Goal: Book appointment/travel/reservation: Book appointment/travel/reservation

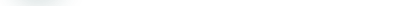
type input "[GEOGRAPHIC_DATA], [GEOGRAPHIC_DATA] (any)"
type input "[GEOGRAPHIC_DATA] (TGG)"
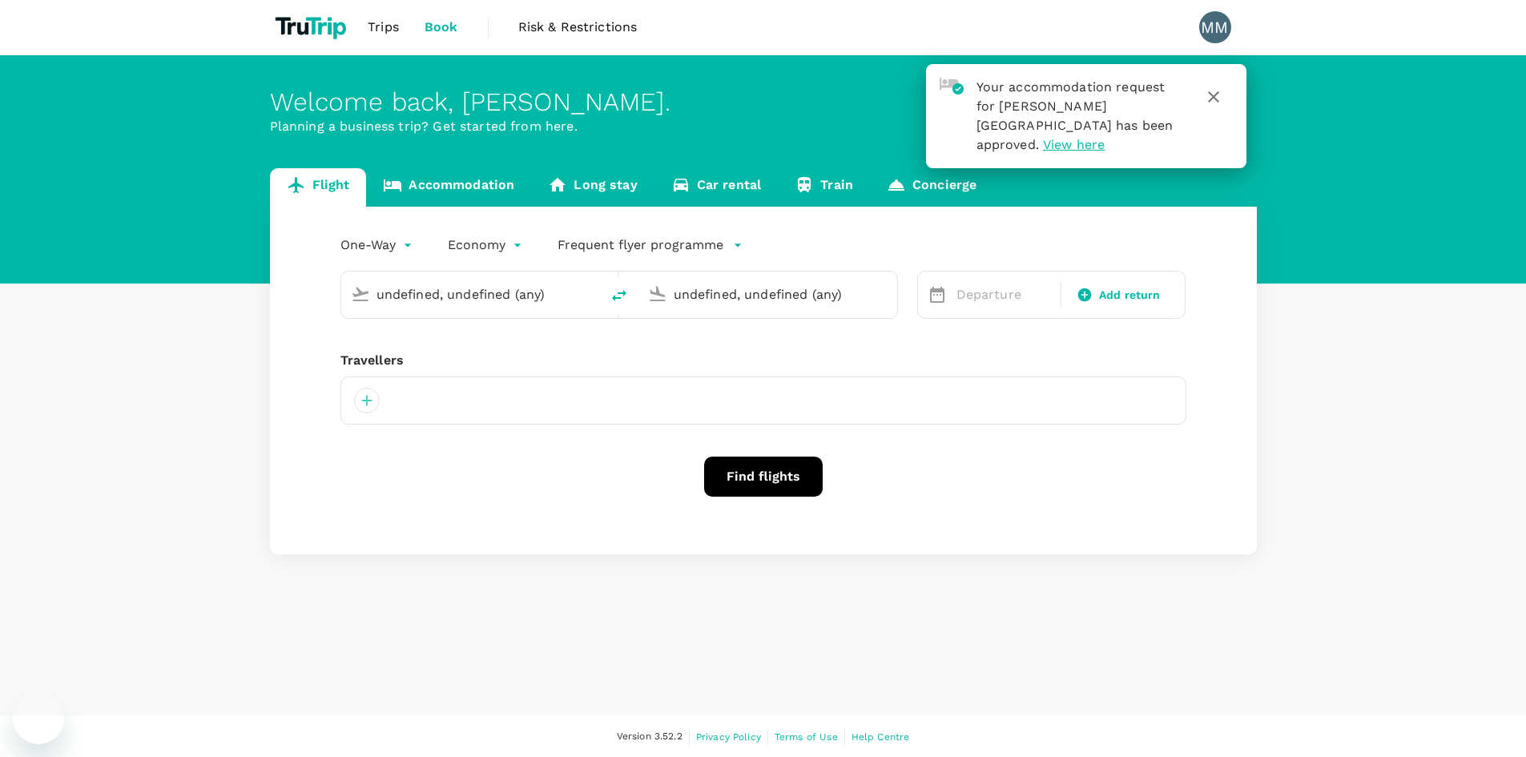
type input "roundtrip"
type input "[GEOGRAPHIC_DATA], [GEOGRAPHIC_DATA] (any)"
type input "[GEOGRAPHIC_DATA] (TGG)"
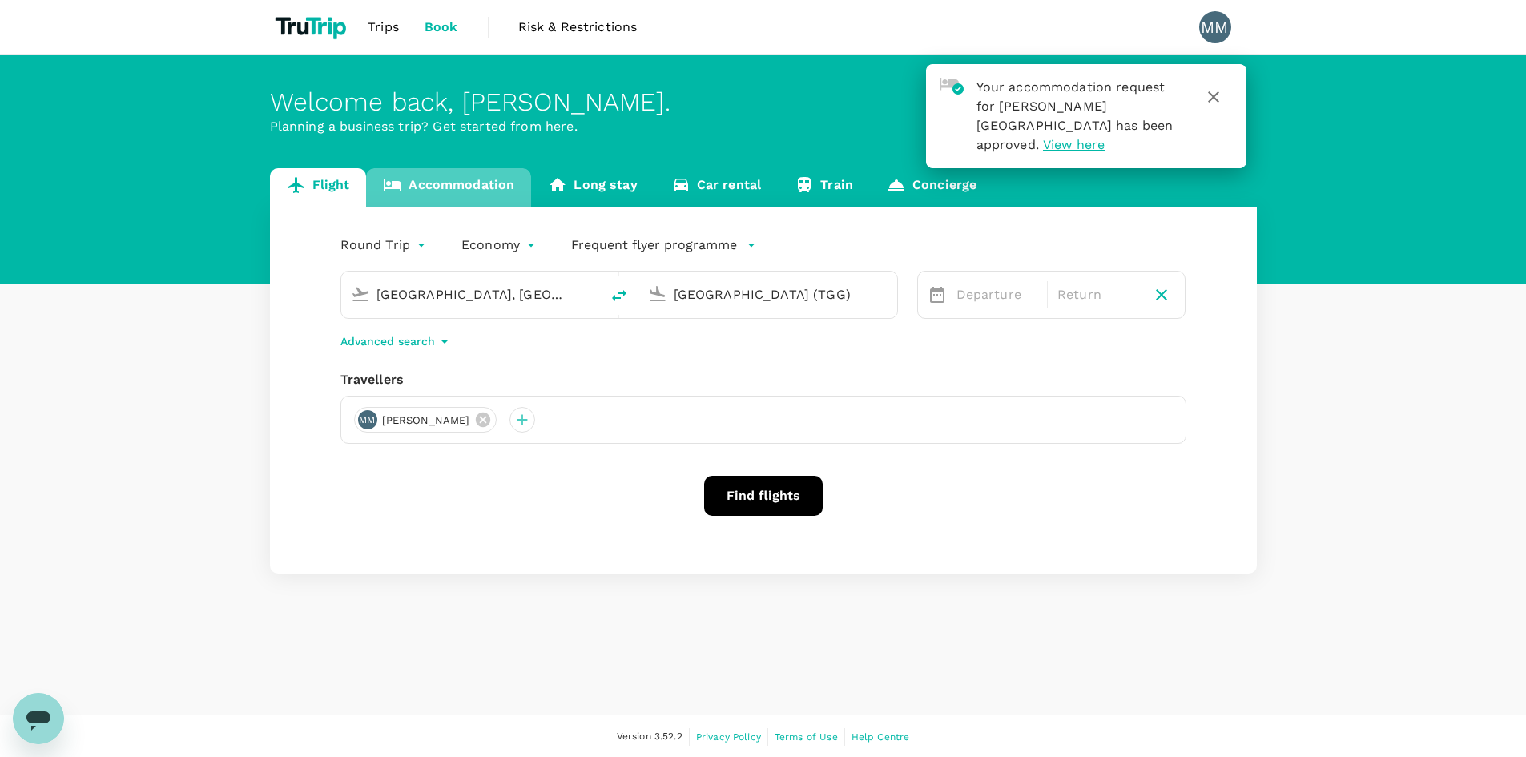
click at [491, 182] on link "Accommodation" at bounding box center [448, 187] width 165 height 38
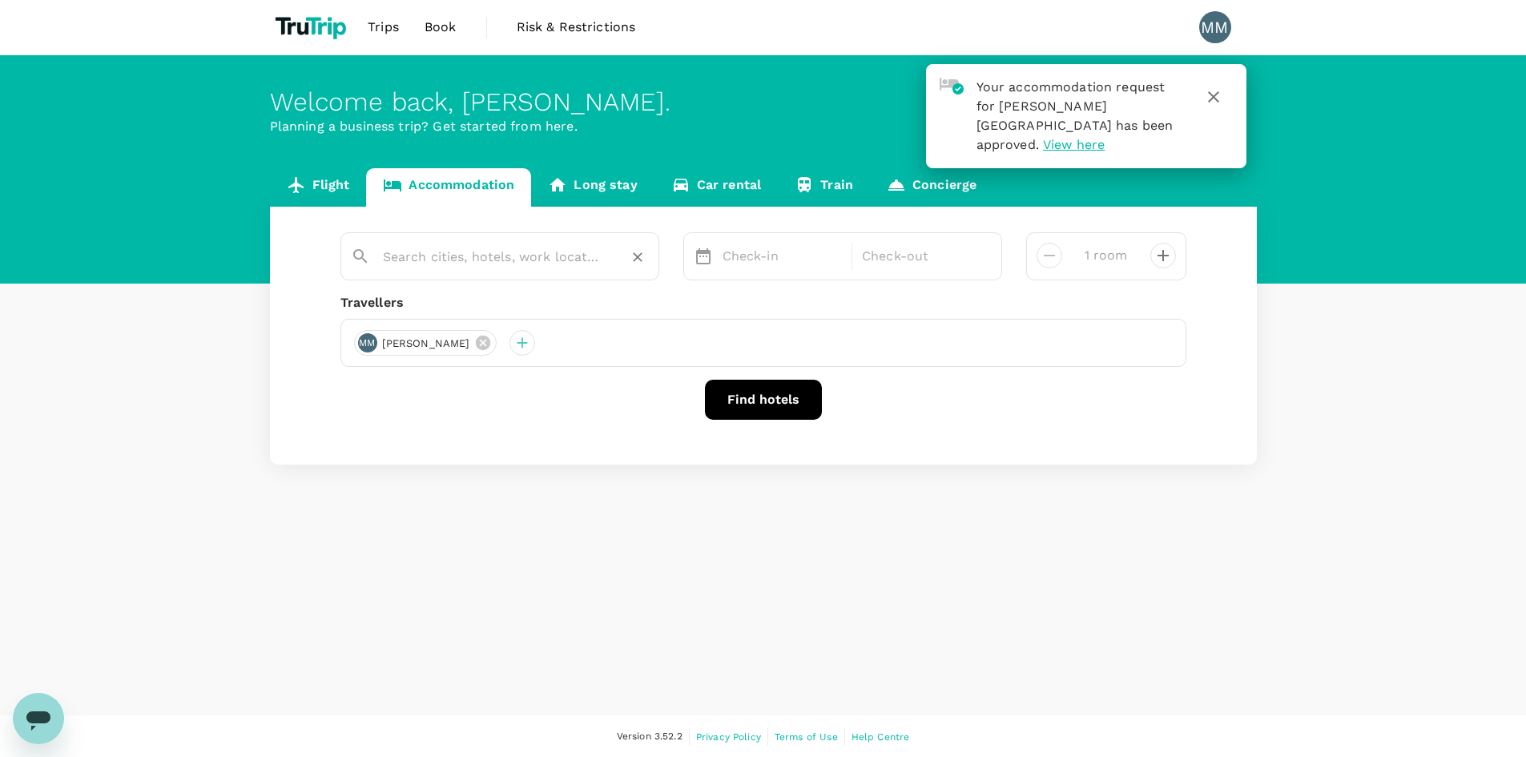
click at [566, 269] on input "text" at bounding box center [493, 256] width 221 height 25
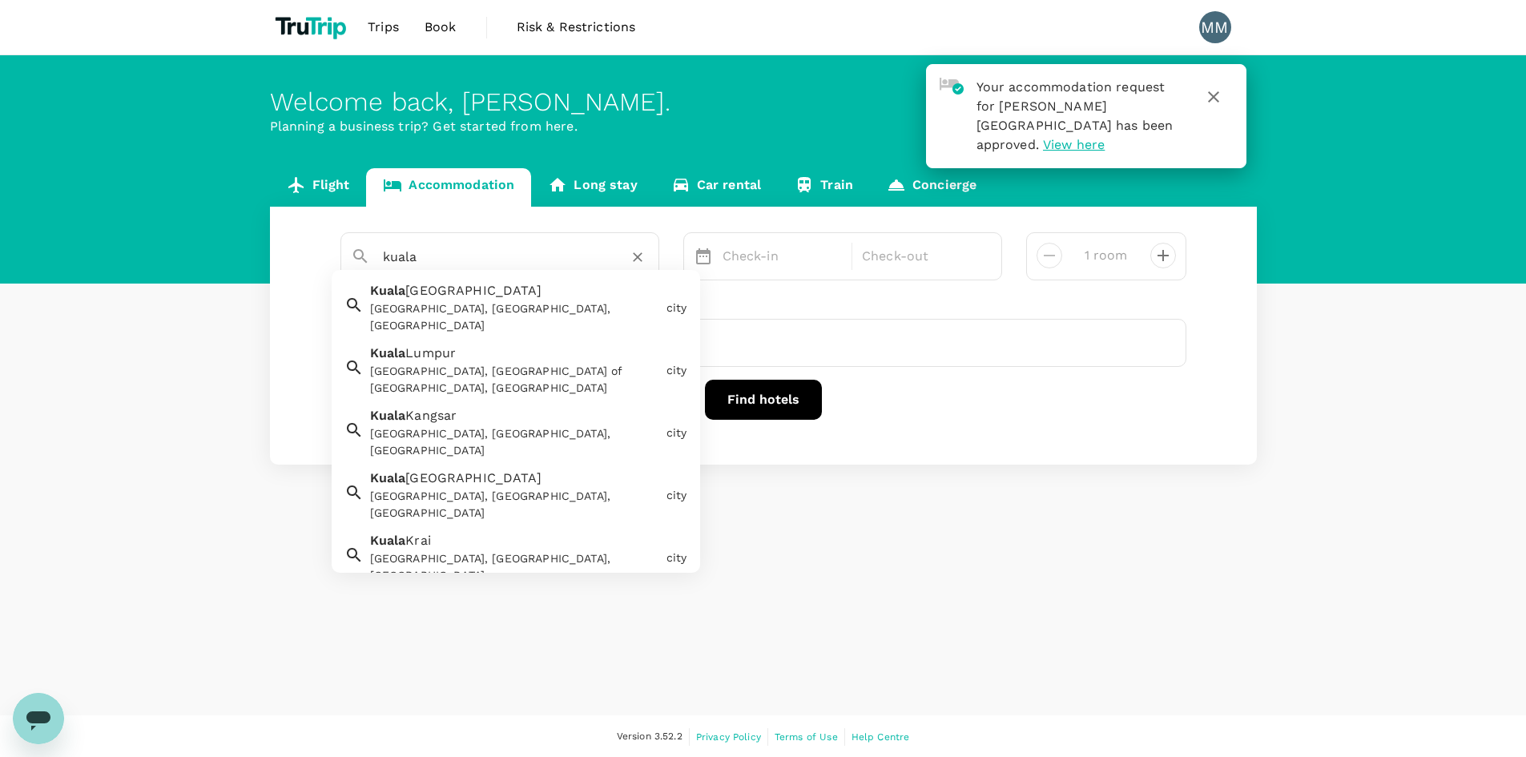
click at [553, 301] on div "Kuala Terengganu, Terengganu, Malaysia" at bounding box center [515, 317] width 290 height 34
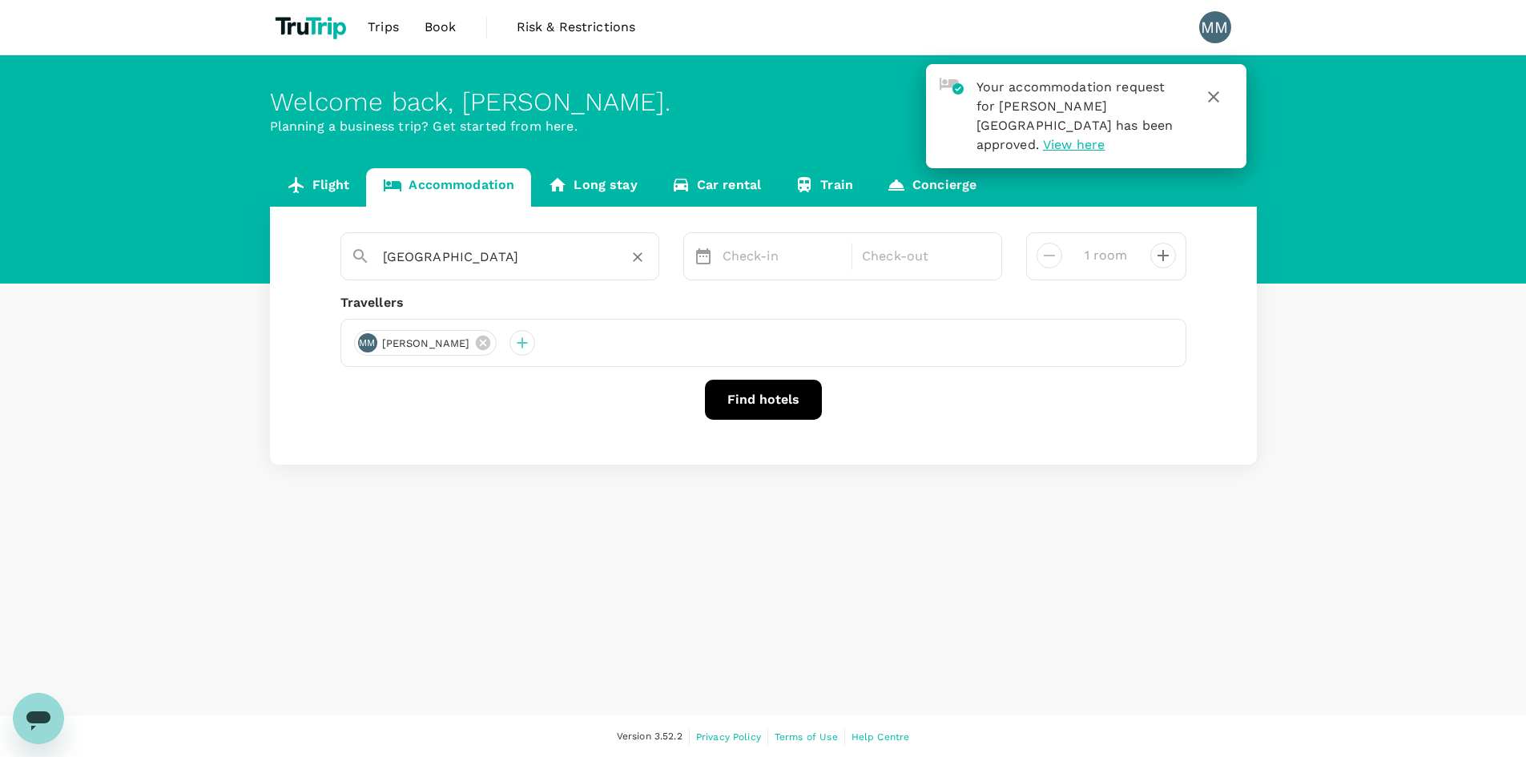
type input "Kuala Terengganu"
click at [775, 398] on button "Find hotels" at bounding box center [763, 400] width 117 height 40
click at [1218, 111] on button "button" at bounding box center [1213, 97] width 38 height 38
